Goal: Information Seeking & Learning: Learn about a topic

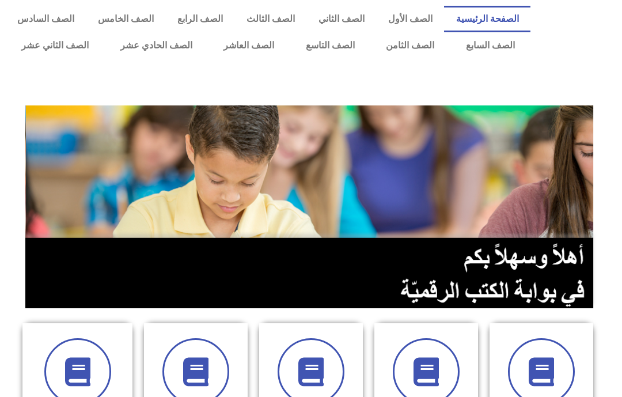
click at [406, 21] on link "الصف الأول" at bounding box center [410, 19] width 68 height 26
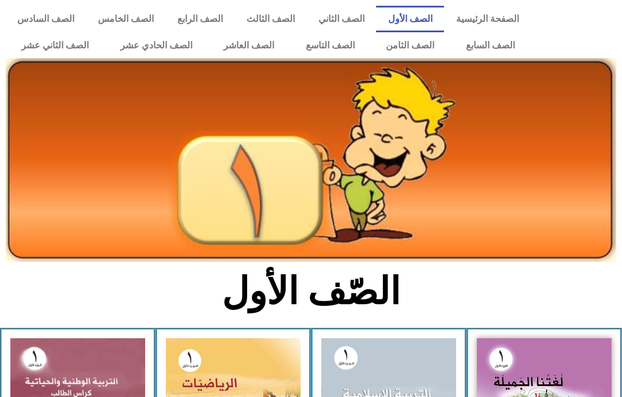
click at [403, 45] on link "الصف الثامن" at bounding box center [410, 45] width 80 height 26
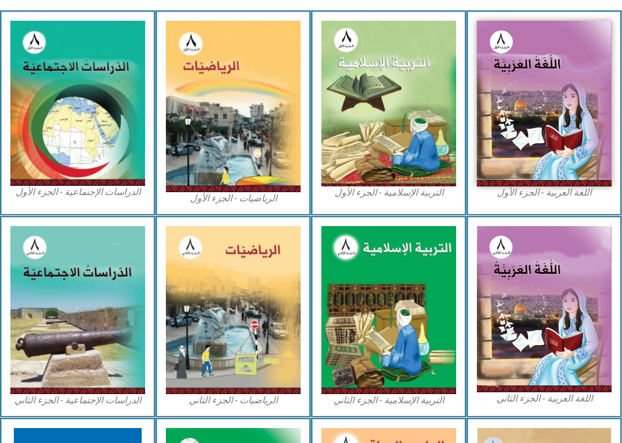
scroll to position [317, 0]
click at [99, 159] on img at bounding box center [77, 104] width 135 height 166
